Goal: Find specific page/section: Find specific page/section

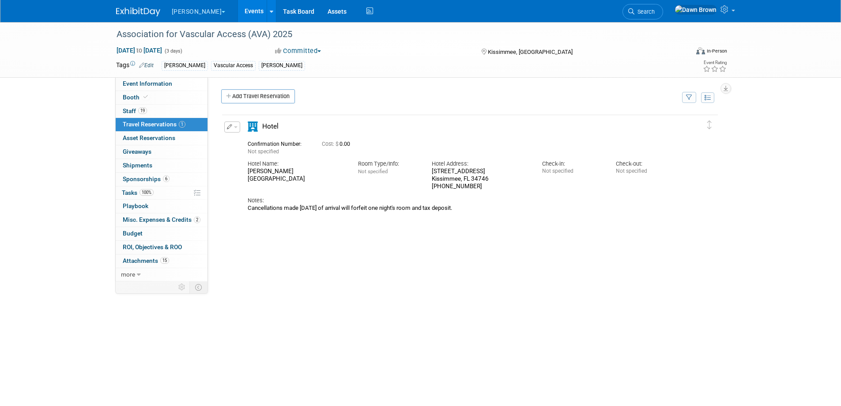
click at [238, 11] on link "Events" at bounding box center [254, 11] width 32 height 22
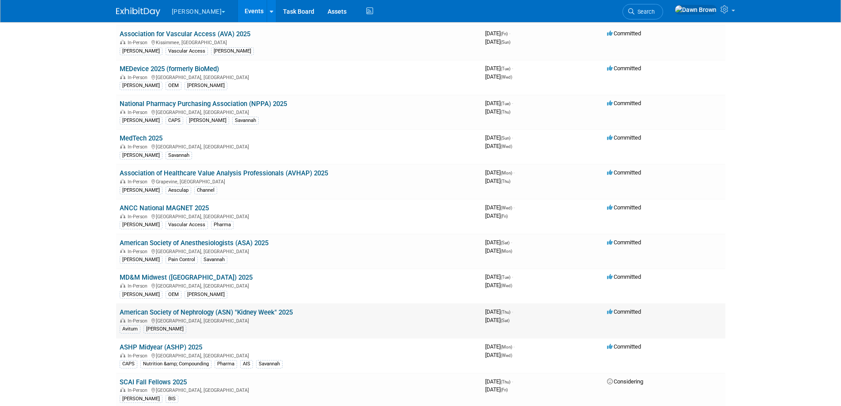
scroll to position [166, 0]
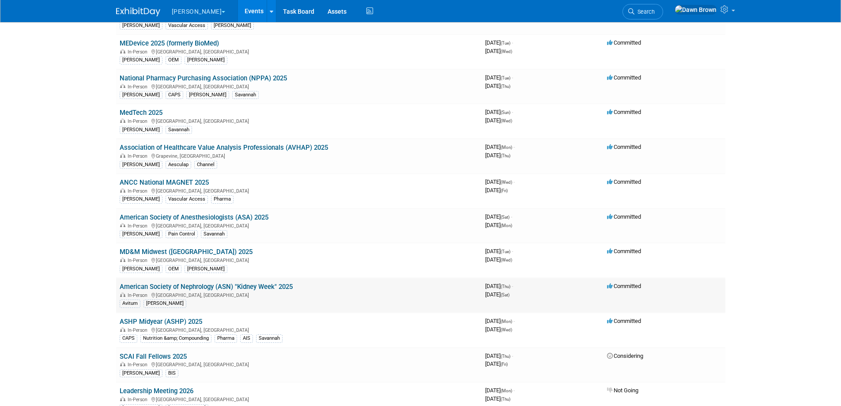
click at [234, 286] on link "American Society of Nephrology (ASN) "Kidney Week" 2025" at bounding box center [206, 286] width 173 height 8
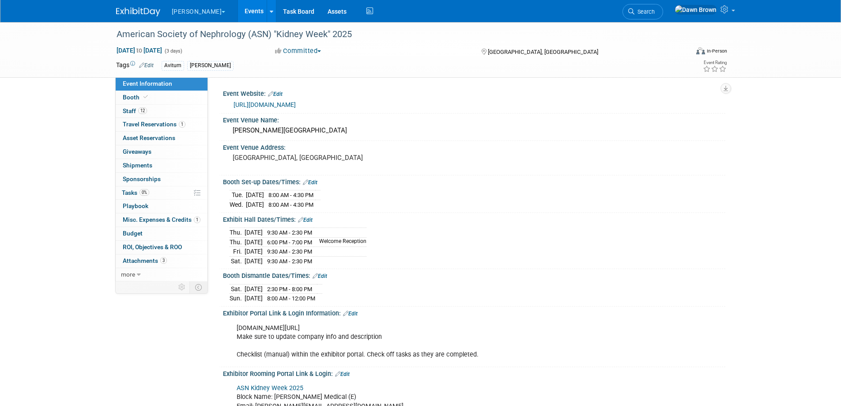
click at [324, 326] on div "[DOMAIN_NAME][URL] Make sure to update company info and description Checklist (…" at bounding box center [429, 341] width 398 height 44
